Goal: Information Seeking & Learning: Learn about a topic

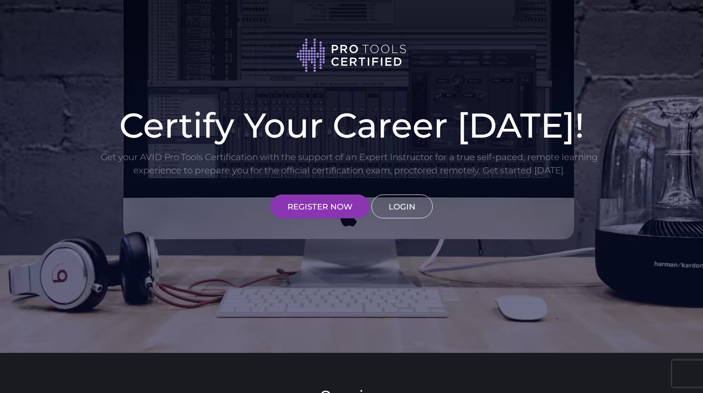
click at [408, 209] on link "LOGIN" at bounding box center [401, 207] width 61 height 24
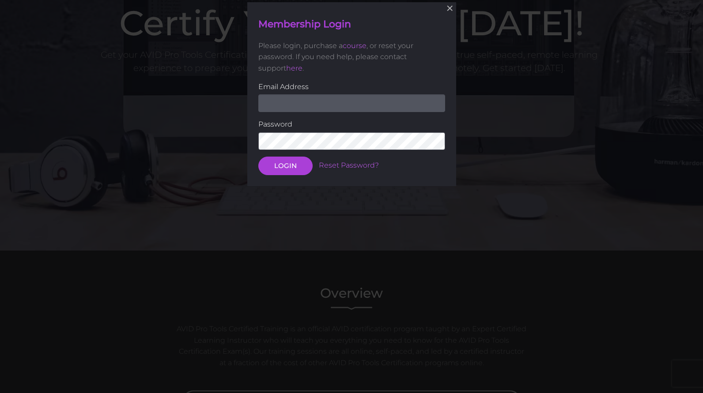
scroll to position [103, 0]
type input "[PERSON_NAME][EMAIL_ADDRESS][DOMAIN_NAME]"
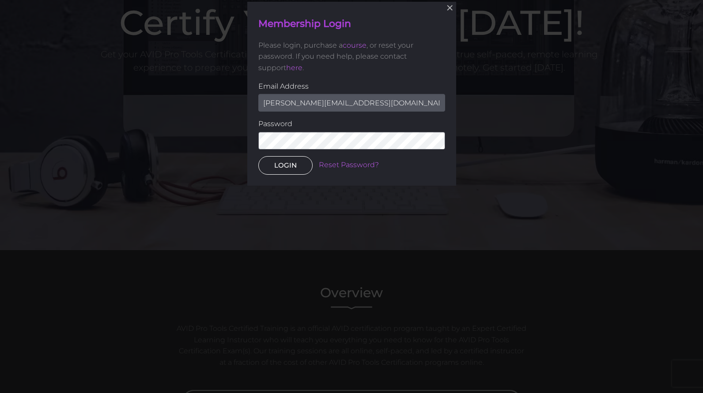
click at [286, 170] on button "LOGIN" at bounding box center [285, 165] width 54 height 19
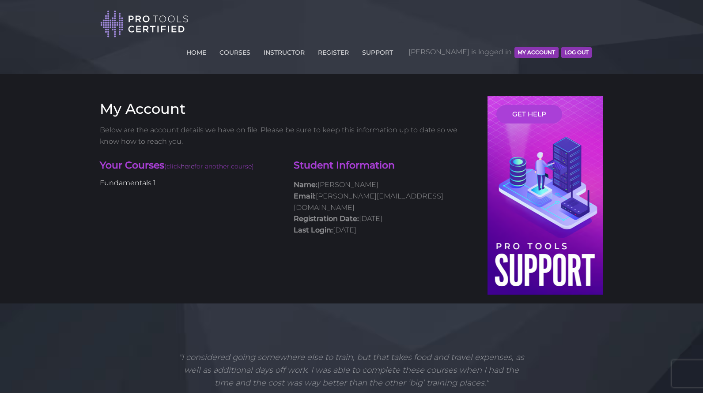
click at [139, 179] on link "Fundamentals 1" at bounding box center [128, 183] width 56 height 8
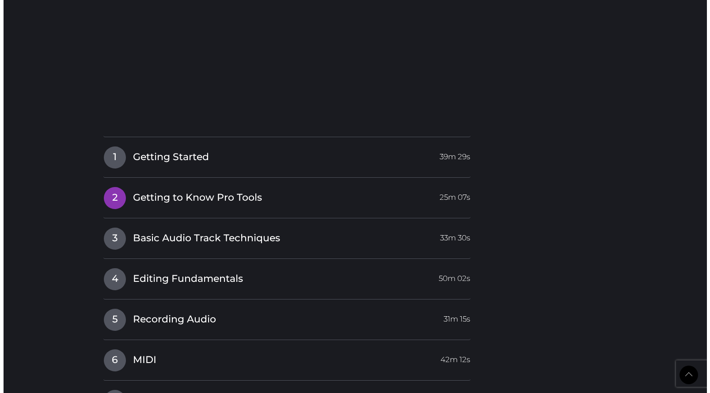
scroll to position [1211, 0]
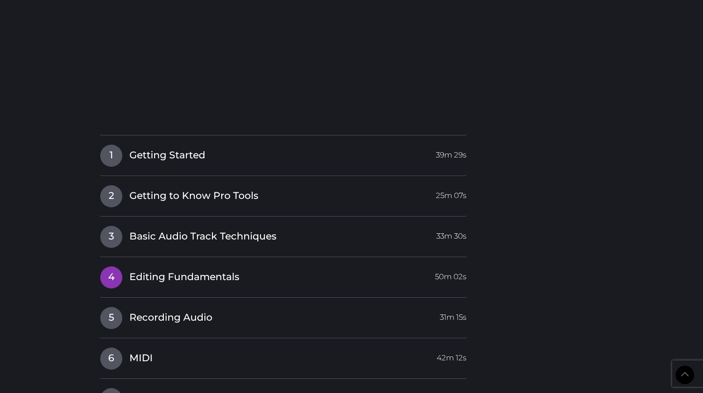
click at [220, 271] on span "Editing Fundamentals" at bounding box center [184, 278] width 110 height 14
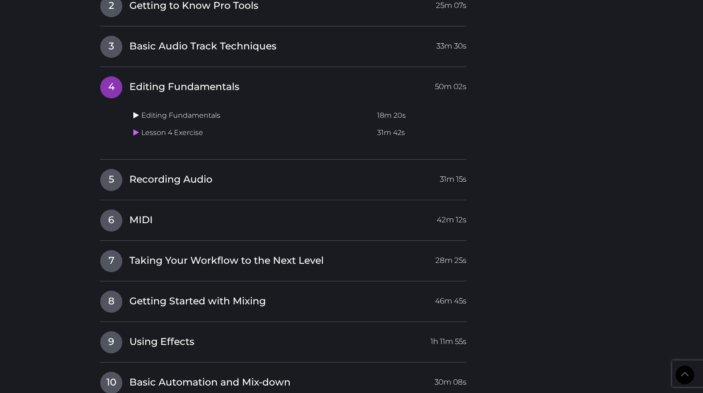
click at [138, 112] on icon at bounding box center [136, 115] width 6 height 7
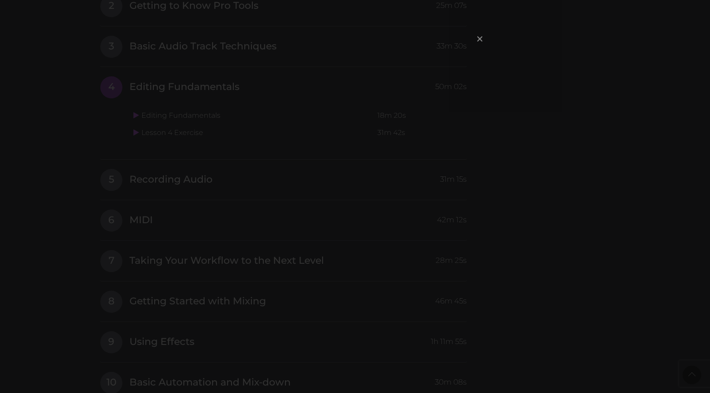
click at [481, 38] on span "×" at bounding box center [479, 38] width 9 height 19
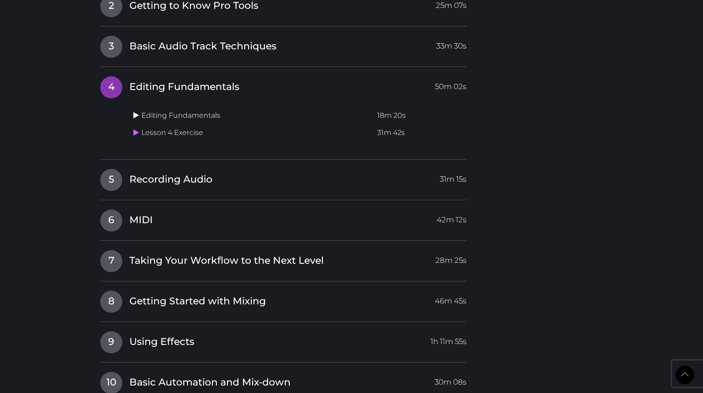
click at [138, 112] on icon at bounding box center [136, 115] width 6 height 7
